Goal: Find specific fact: Find specific fact

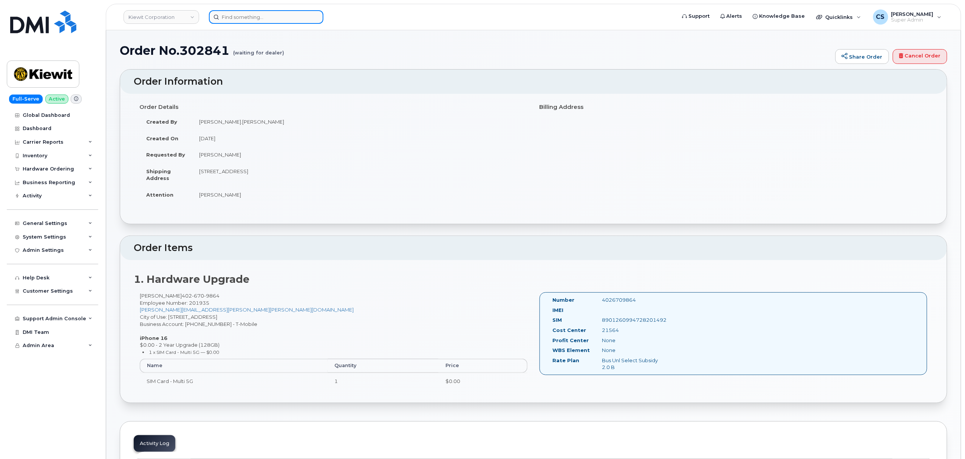
click at [267, 15] on input at bounding box center [266, 17] width 114 height 14
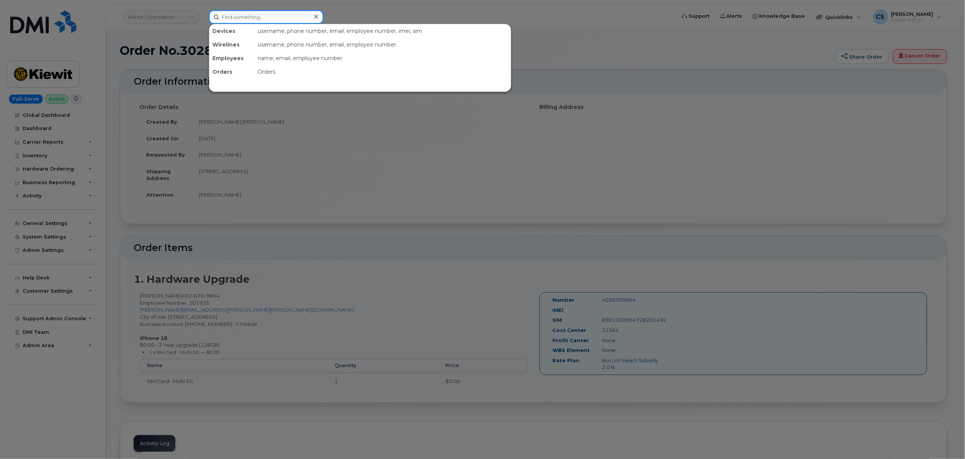
paste input "5045596698"
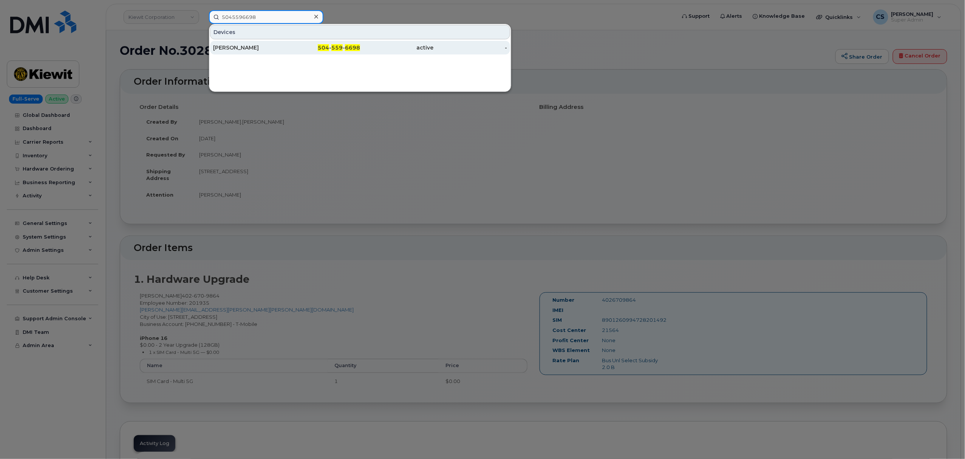
type input "5045596698"
click at [321, 47] on span "504" at bounding box center [323, 47] width 11 height 7
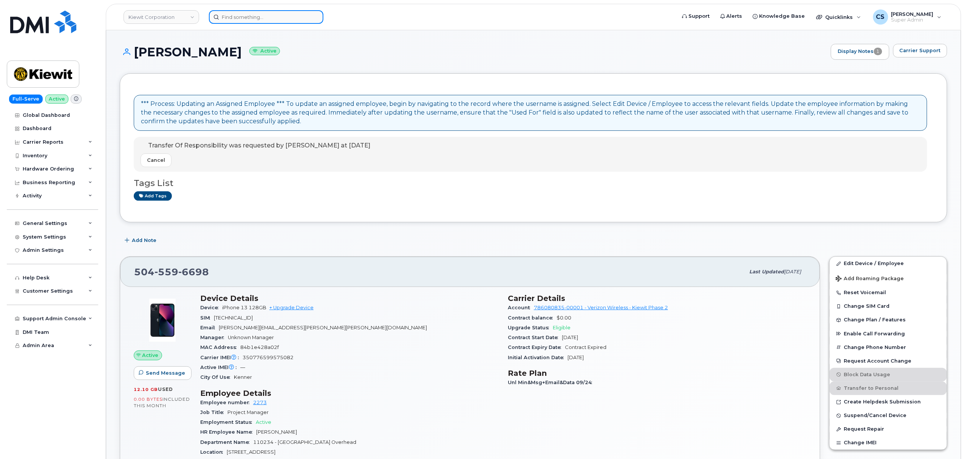
click at [249, 12] on input at bounding box center [266, 17] width 114 height 14
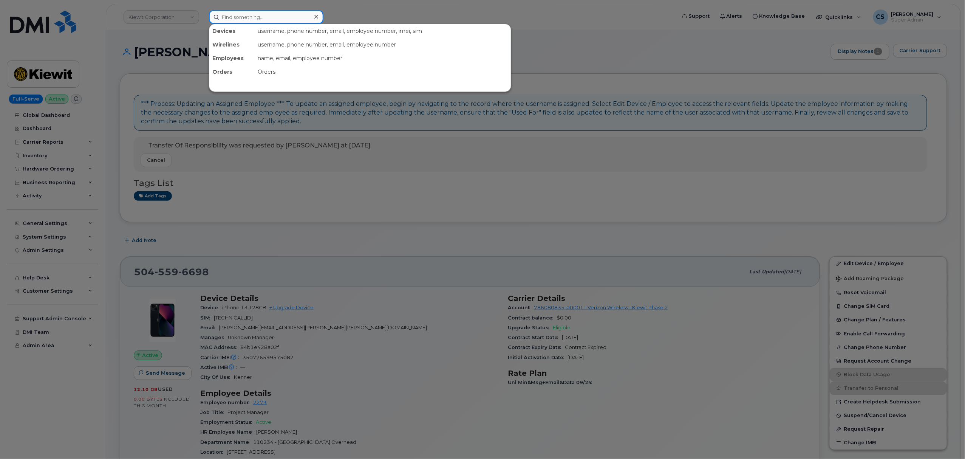
paste input "6824176554"
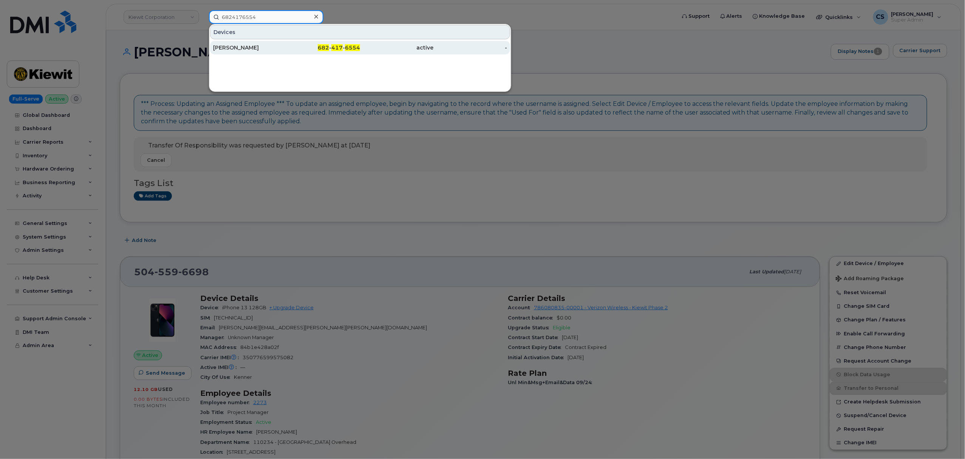
type input "6824176554"
click at [346, 48] on span "6554" at bounding box center [352, 47] width 15 height 7
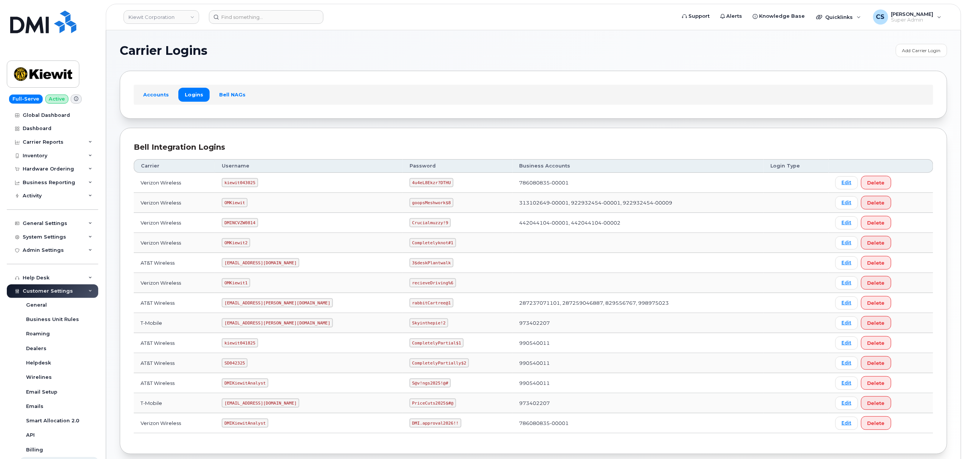
click at [252, 186] on code "kiewit043025" at bounding box center [240, 182] width 36 height 9
copy code "kiewit043025"
drag, startPoint x: 411, startPoint y: 184, endPoint x: 393, endPoint y: 185, distance: 18.1
click at [409, 185] on code "4u4eL8Ekzr?DTHU" at bounding box center [431, 182] width 44 height 9
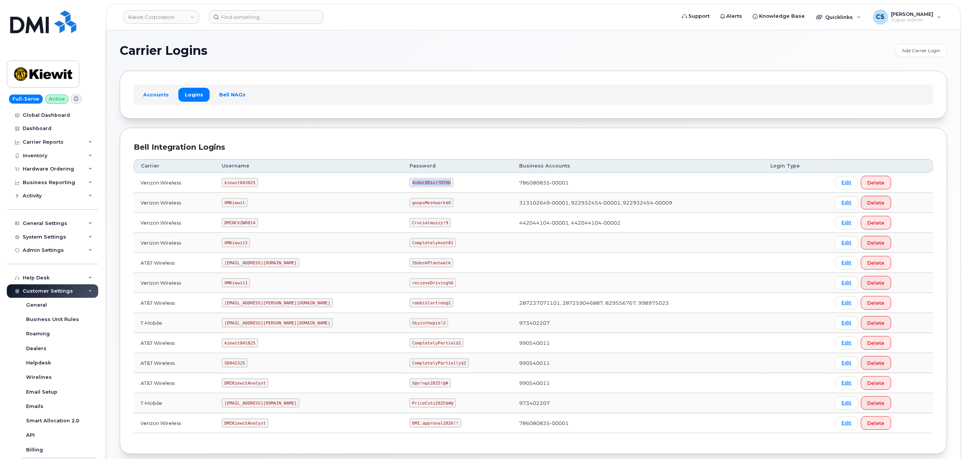
drag, startPoint x: 412, startPoint y: 183, endPoint x: 363, endPoint y: 184, distance: 49.9
click at [363, 184] on tr "Verizon Wireless kiewit043025 4u4eL8Ekzr?DTHU 786080835-00001 Edit Delete" at bounding box center [533, 183] width 799 height 20
copy tr "4u4eL8Ekzr?DTHU"
